Goal: Information Seeking & Learning: Understand process/instructions

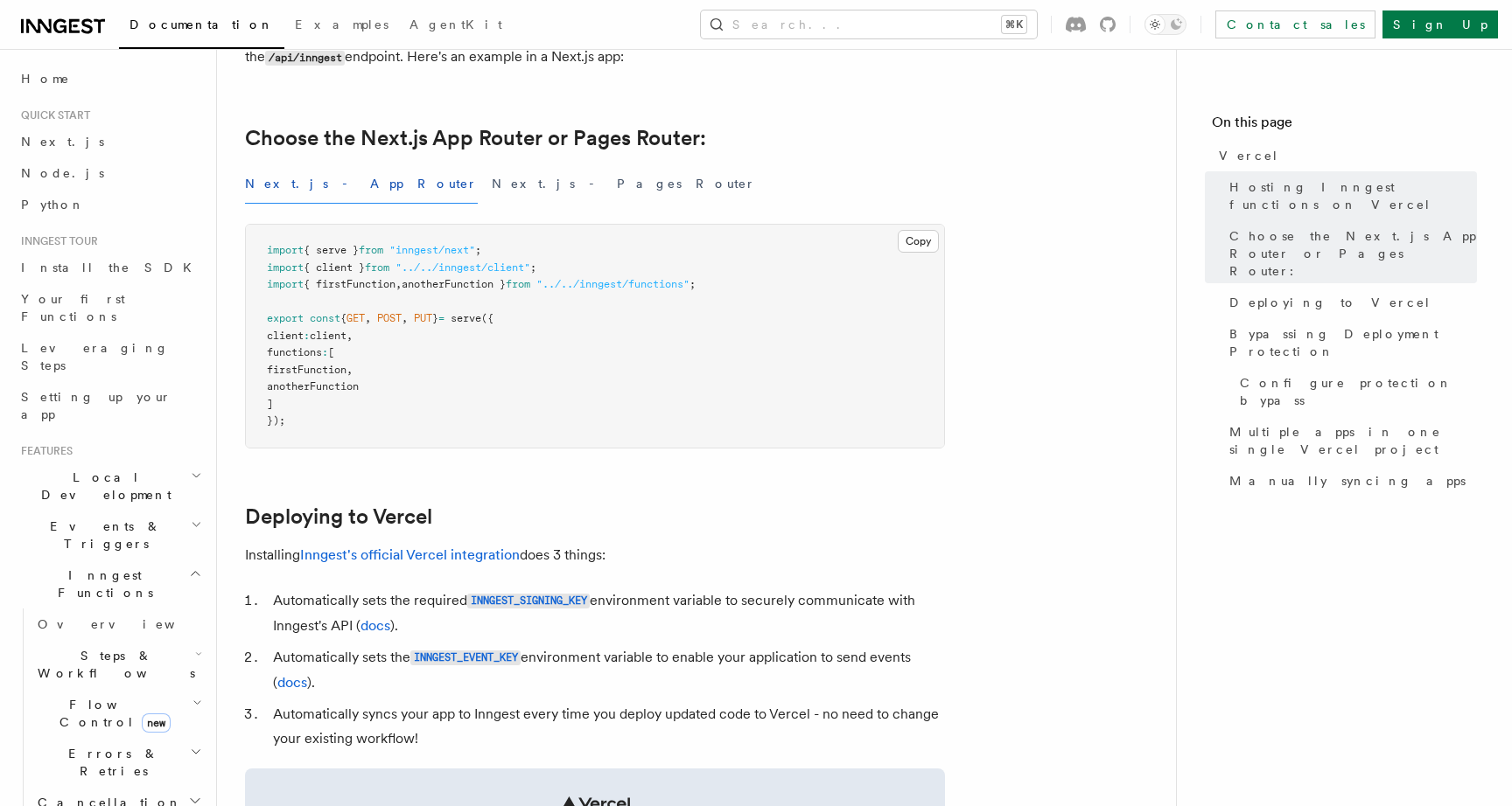
scroll to position [400, 0]
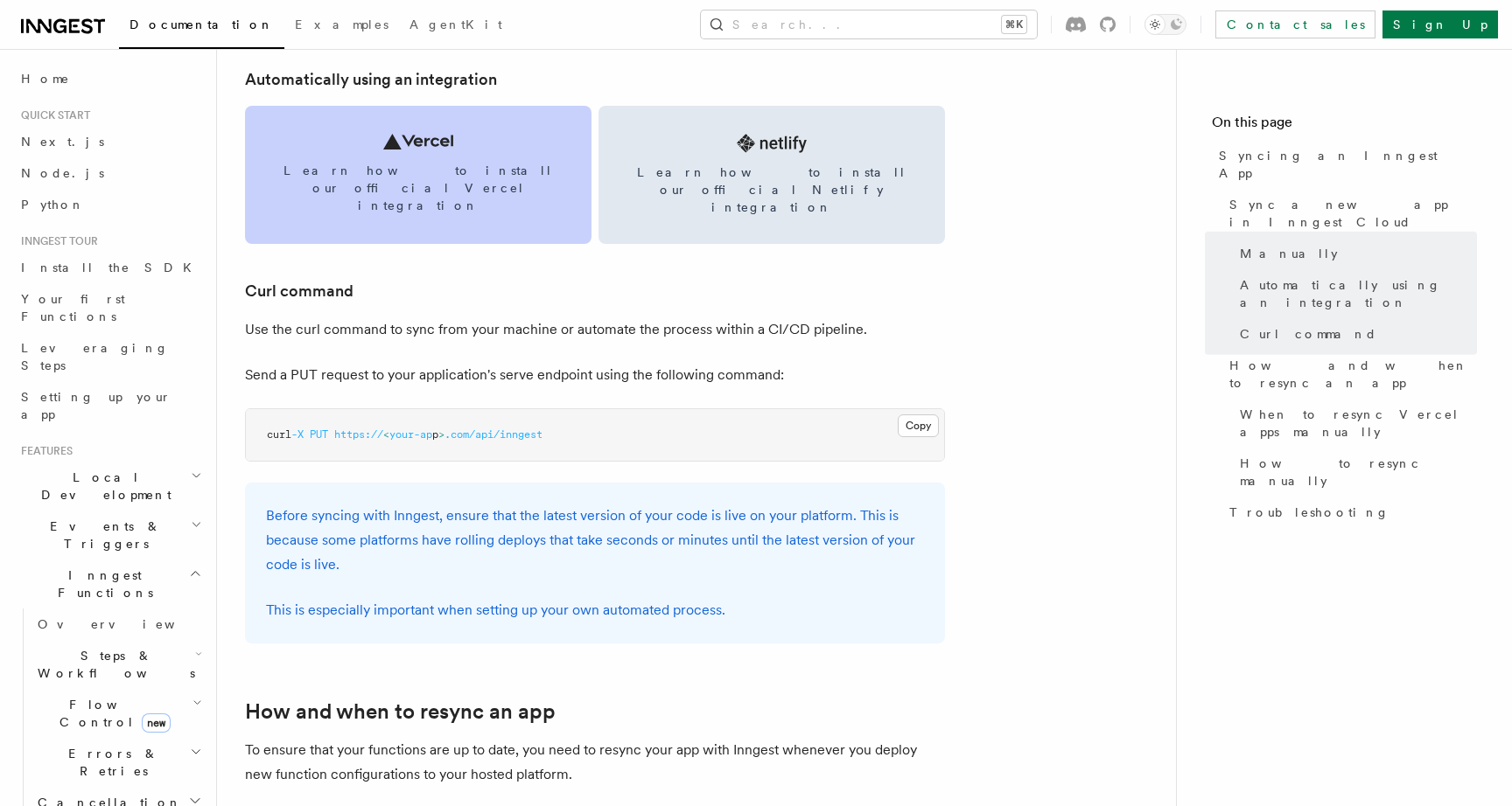
scroll to position [2390, 0]
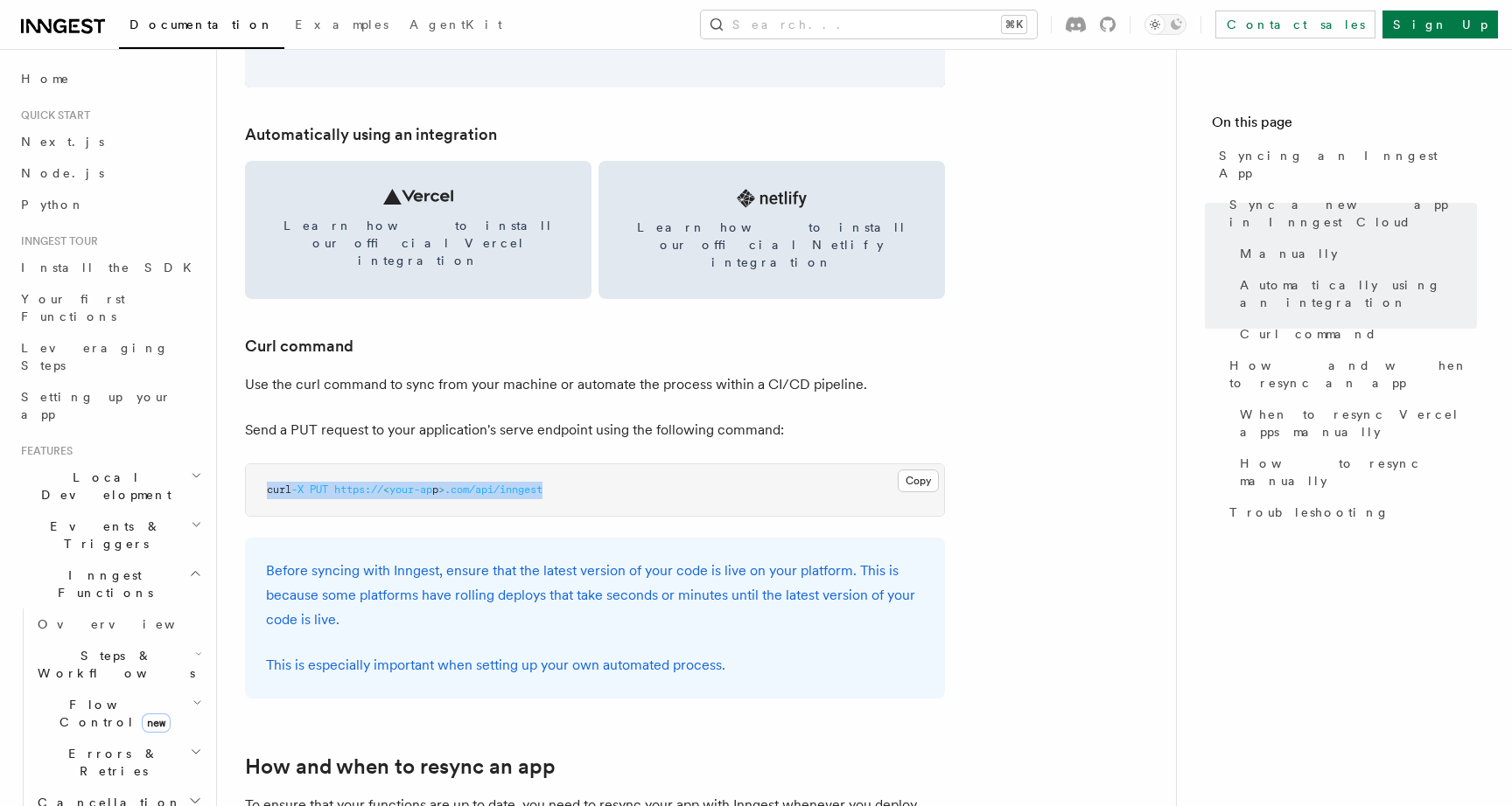
drag, startPoint x: 555, startPoint y: 459, endPoint x: 247, endPoint y: 446, distance: 308.3
click at [246, 464] on pre "curl -X PUT https:// < your-ap p > .com/api/inngest" at bounding box center [595, 490] width 698 height 53
copy span "curl -X PUT https:// < your-ap p > .com/api/inngest"
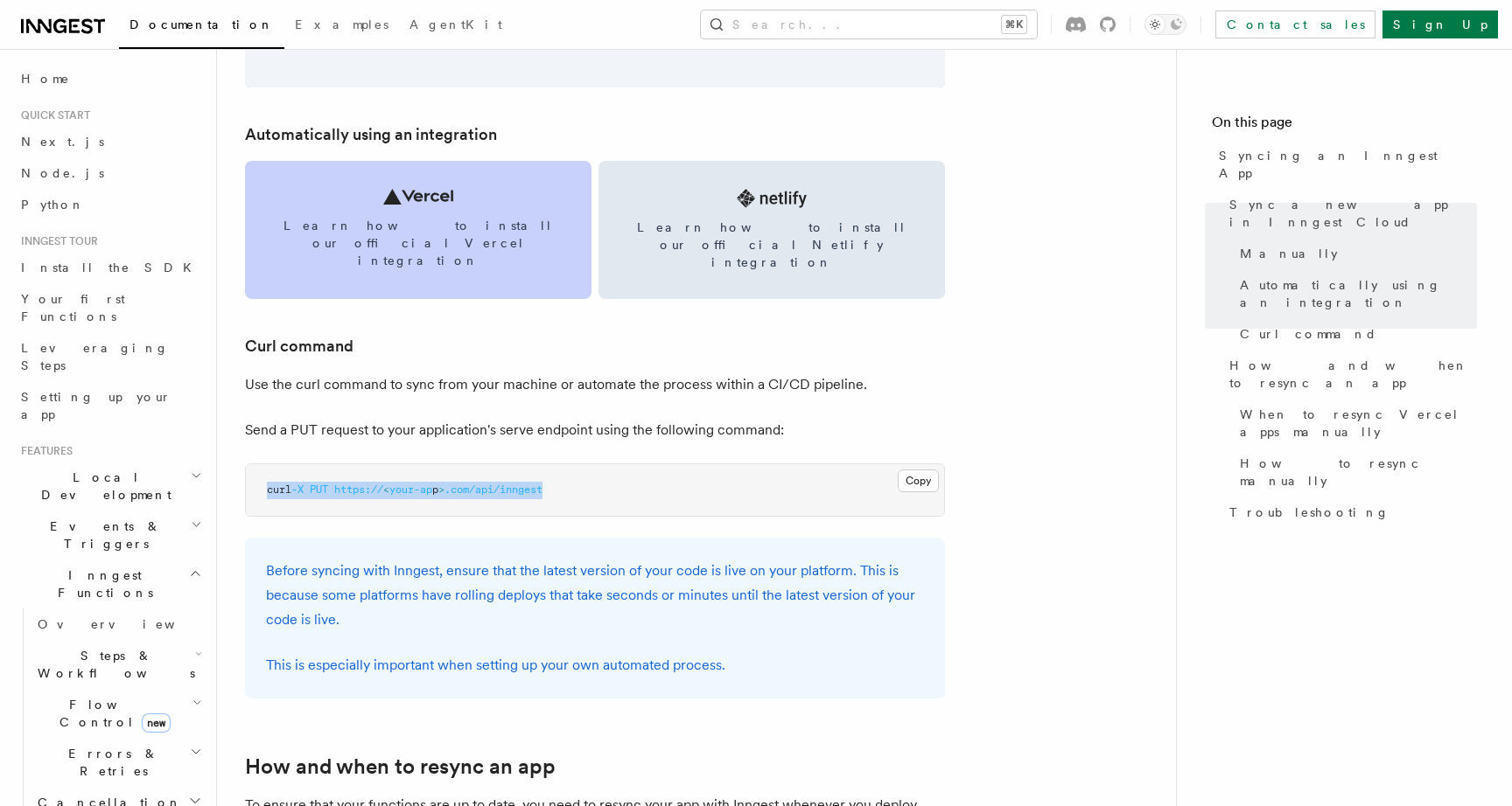
click at [381, 222] on span "Learn how to install our official Vercel integration" at bounding box center [418, 243] width 305 height 53
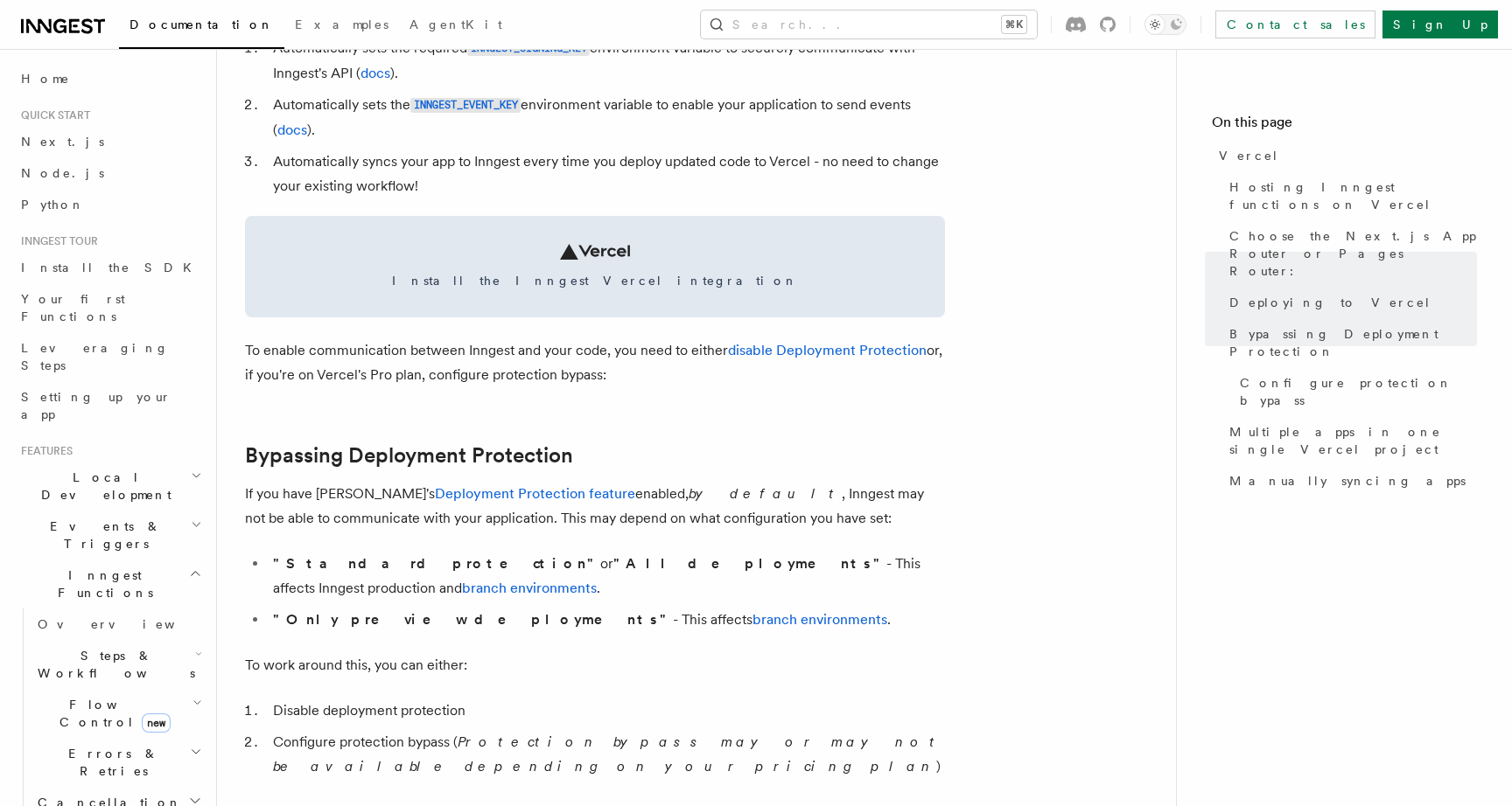
scroll to position [964, 0]
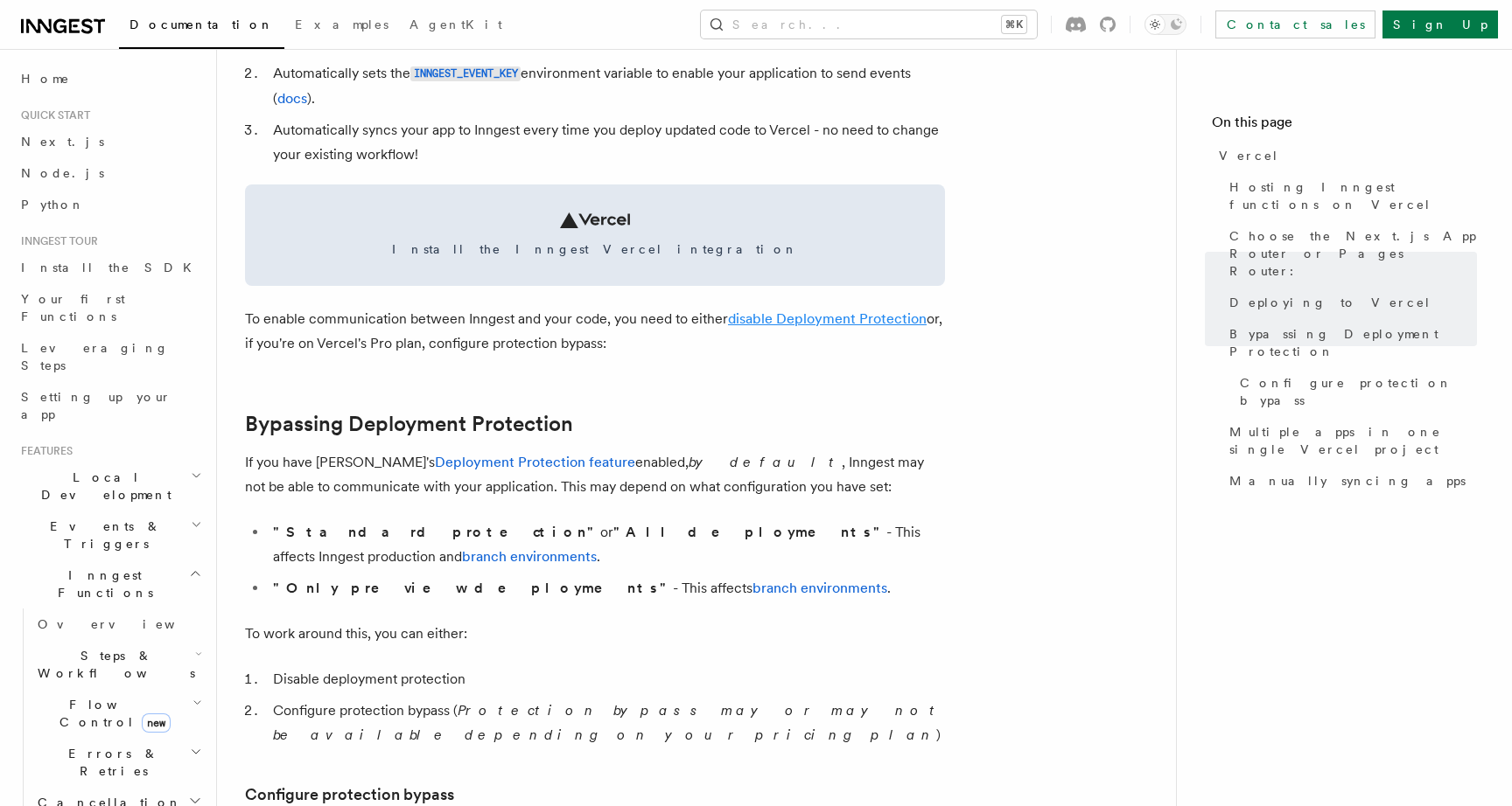
click at [796, 319] on link "disable Deployment Protection" at bounding box center [827, 319] width 199 height 17
